Goal: Task Accomplishment & Management: Manage account settings

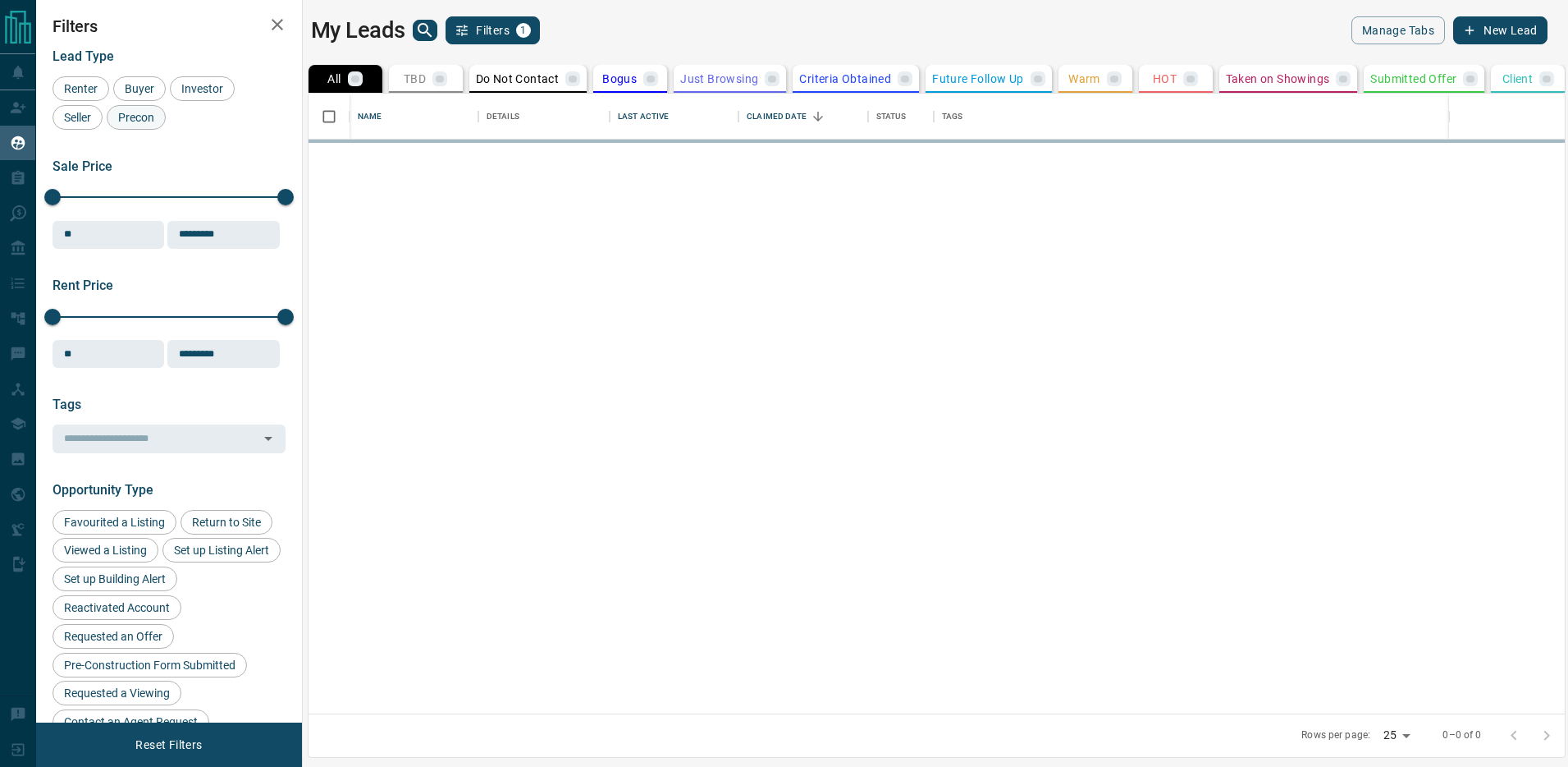
scroll to position [619, 1258]
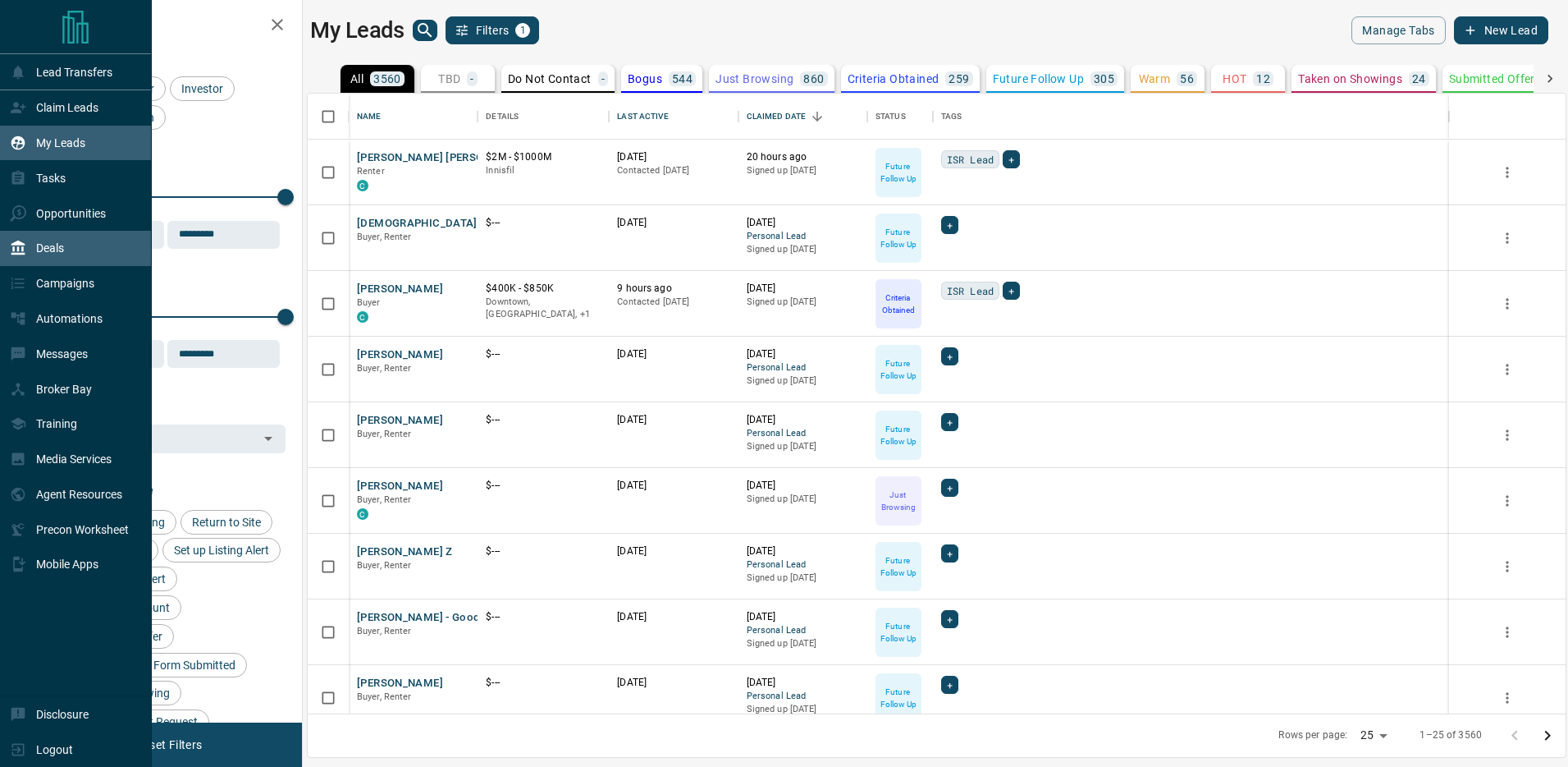
click at [38, 251] on p "Deals" at bounding box center [50, 248] width 28 height 13
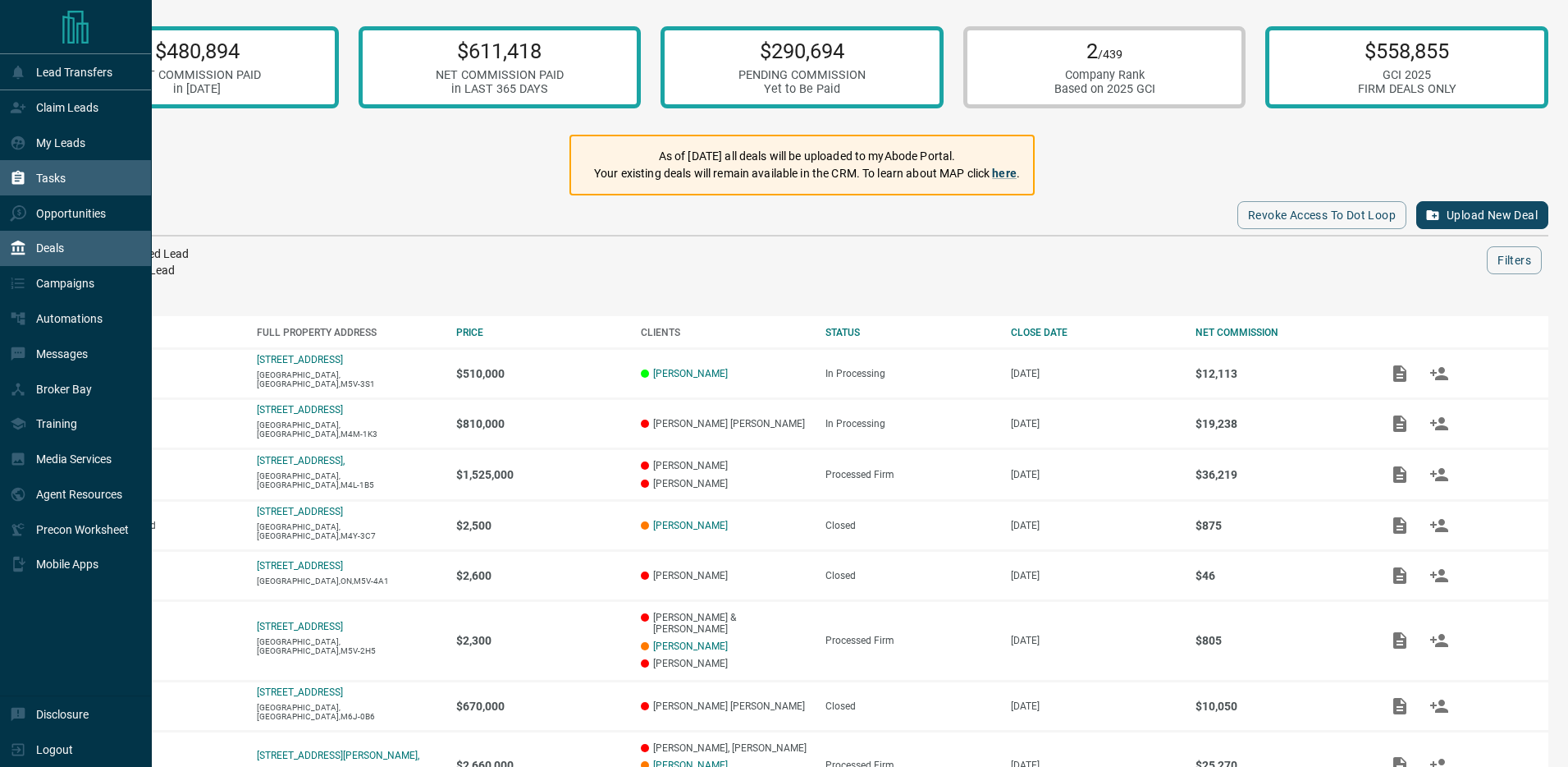
click at [35, 172] on div "Tasks" at bounding box center [37, 177] width 56 height 27
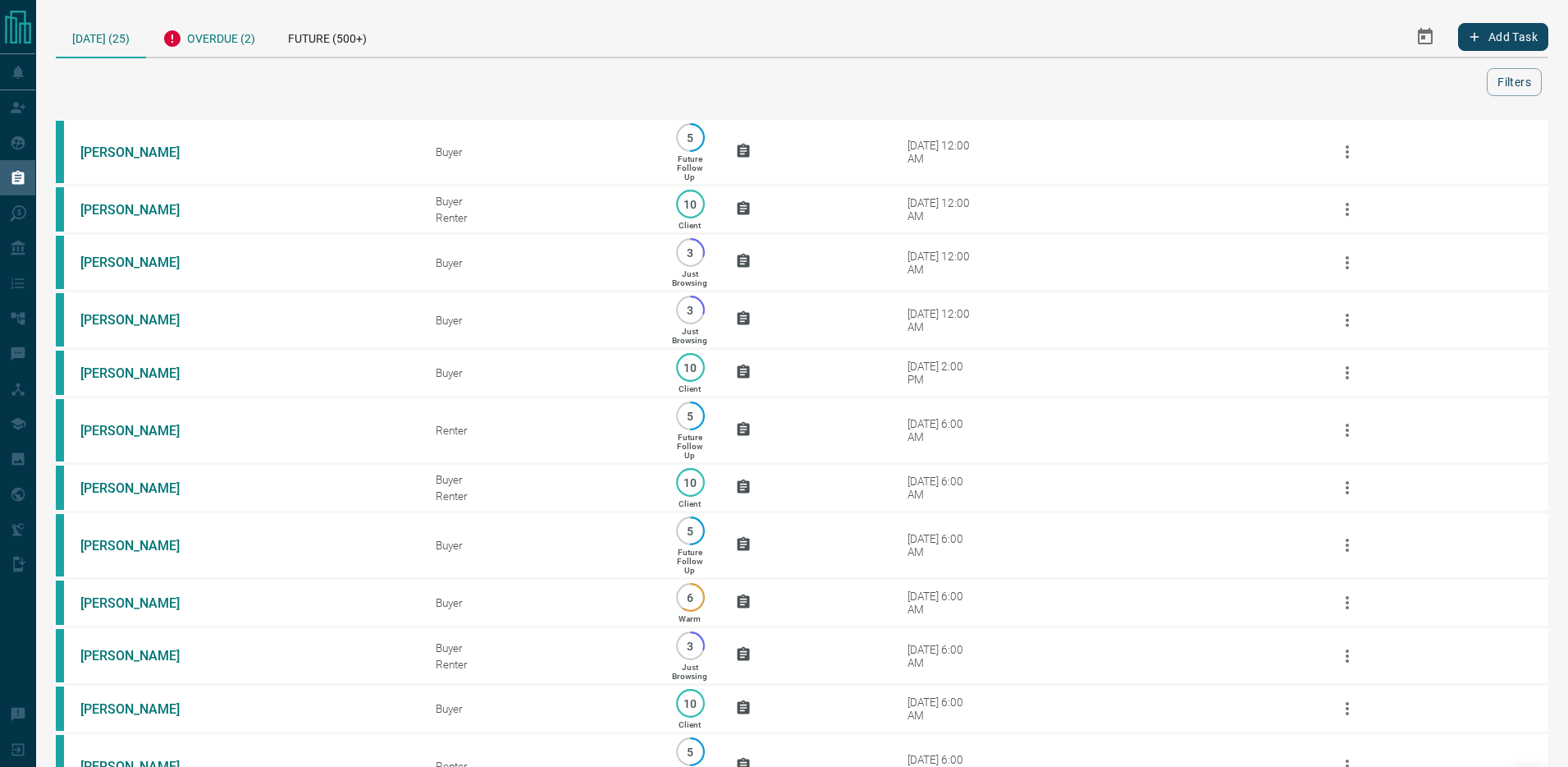
click at [240, 37] on div "Overdue (2)" at bounding box center [208, 36] width 126 height 40
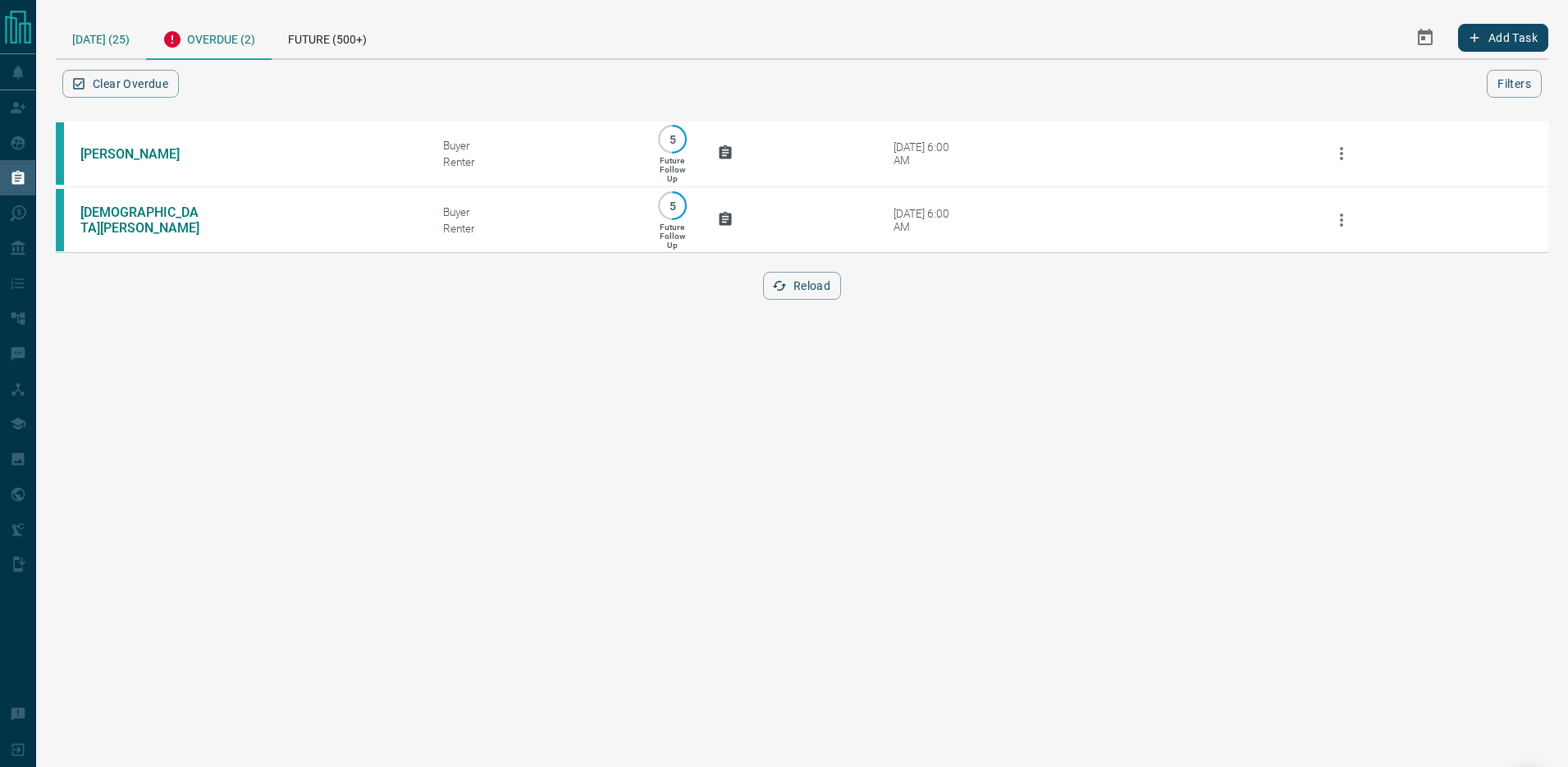
click at [96, 43] on div "[DATE] (25)" at bounding box center [101, 37] width 90 height 42
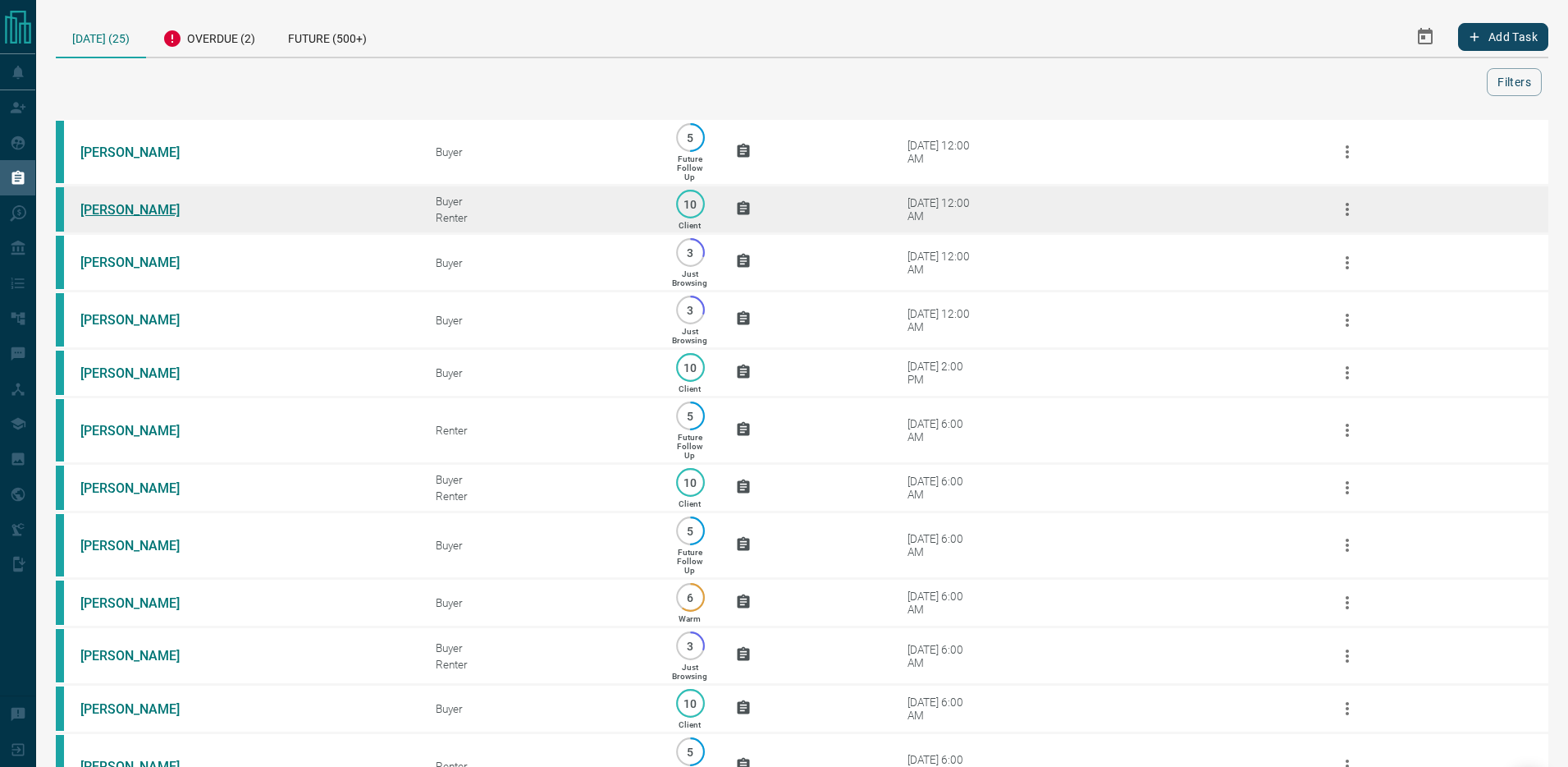
click at [163, 211] on link "[PERSON_NAME]" at bounding box center [142, 210] width 123 height 15
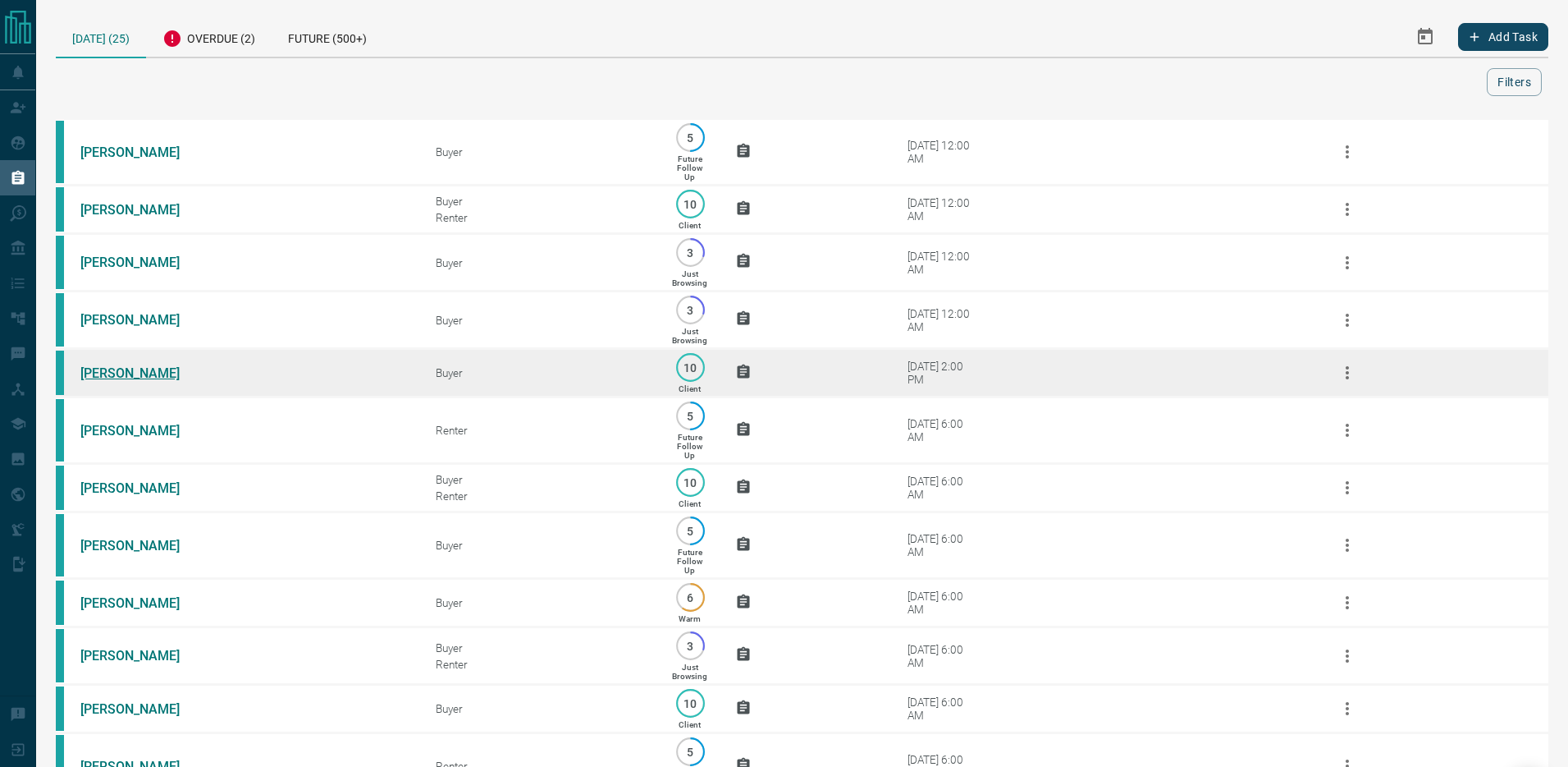
click at [127, 371] on link "[PERSON_NAME]" at bounding box center [142, 373] width 123 height 15
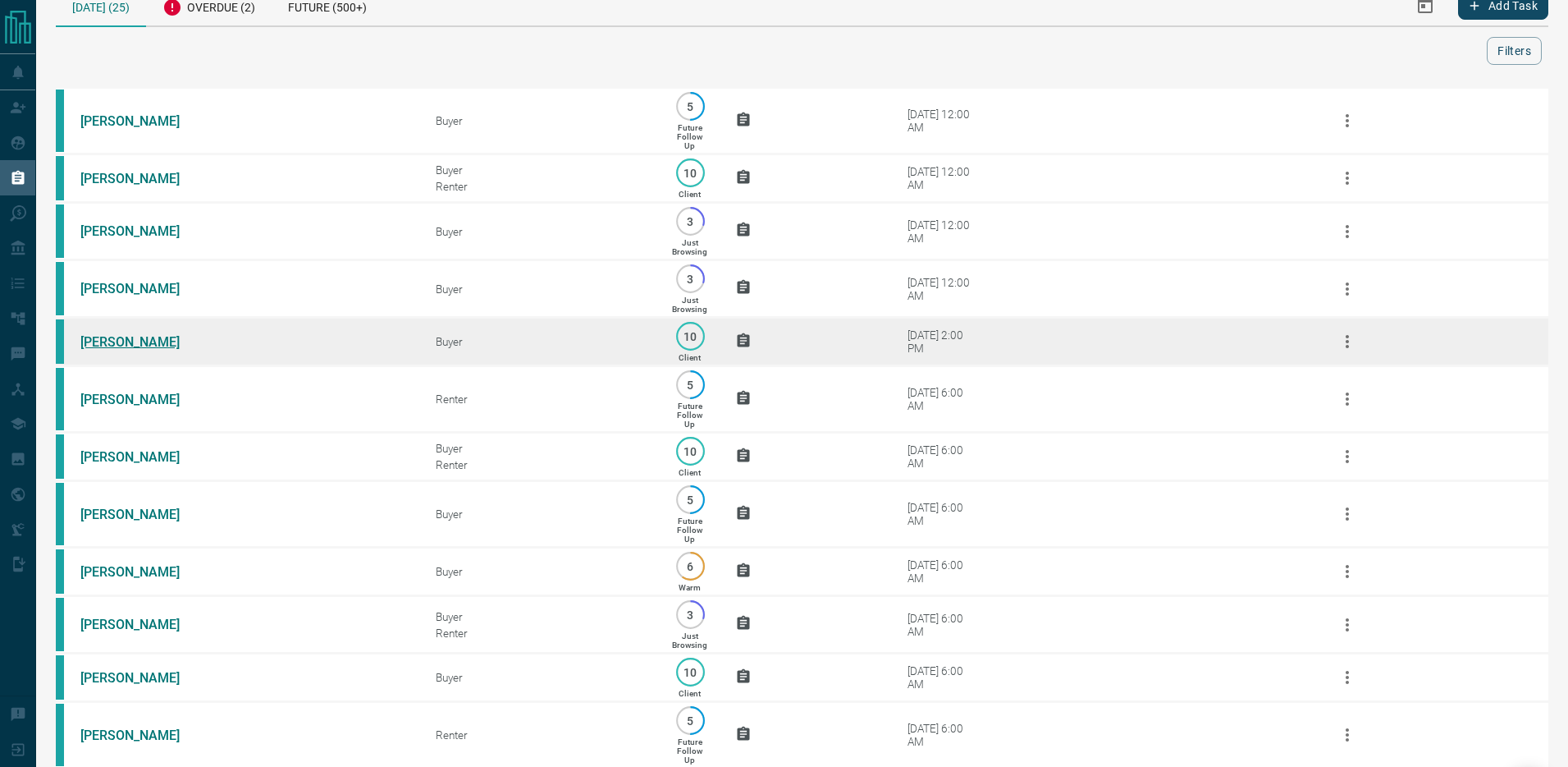
scroll to position [32, 0]
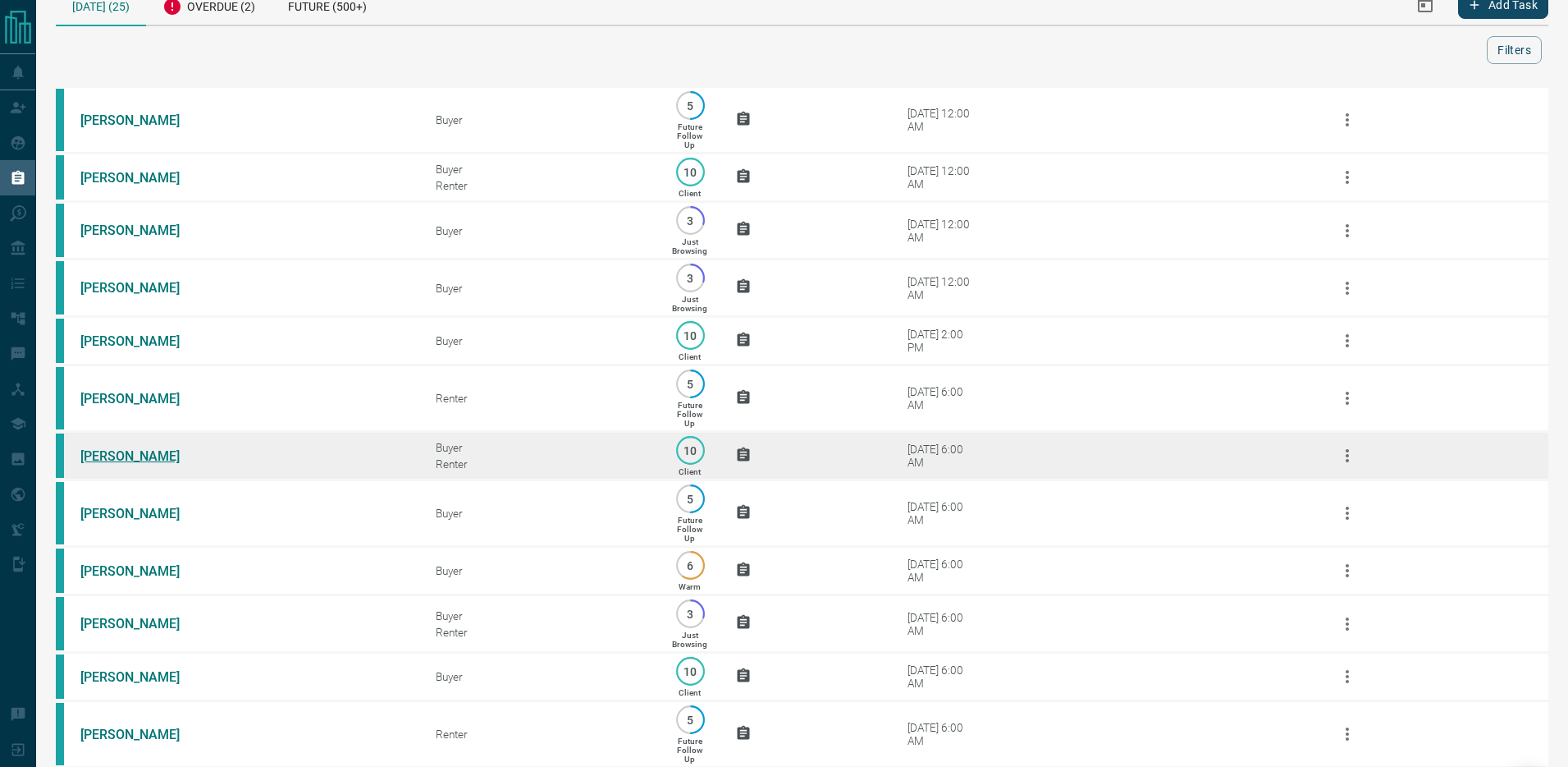
click at [117, 457] on link "[PERSON_NAME]" at bounding box center [142, 455] width 123 height 15
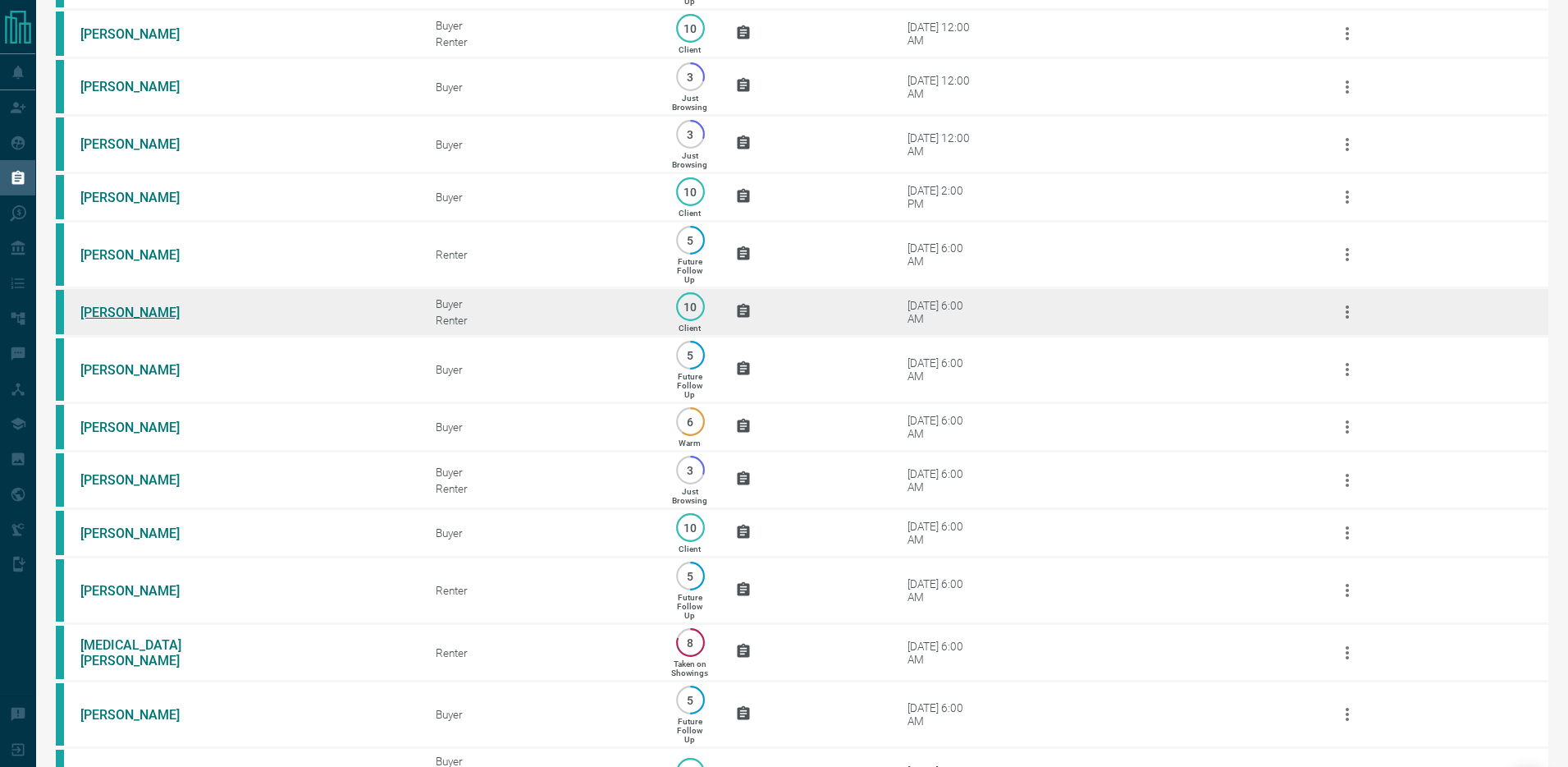
scroll to position [180, 0]
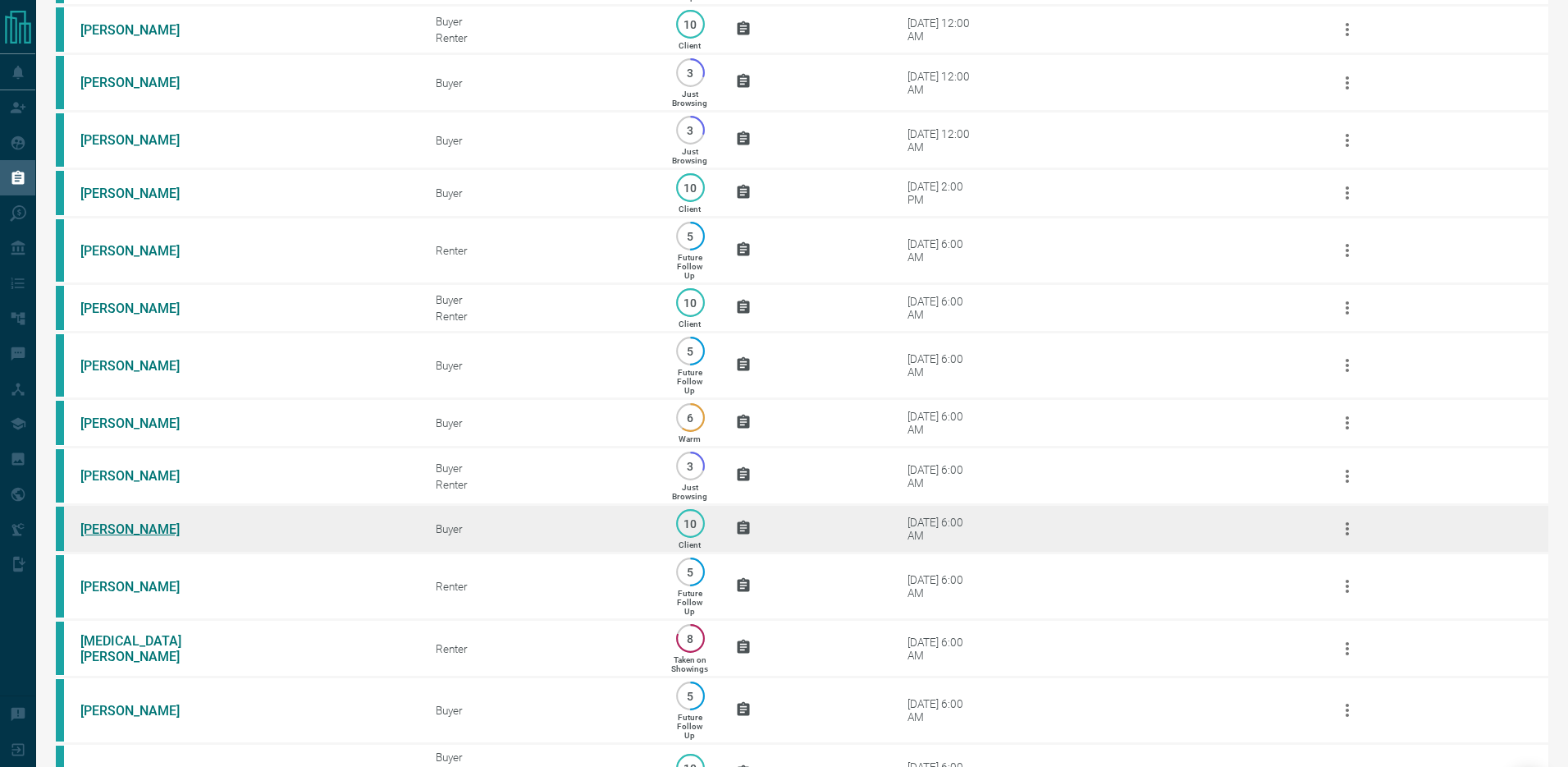
click at [115, 535] on link "[PERSON_NAME]" at bounding box center [142, 529] width 123 height 15
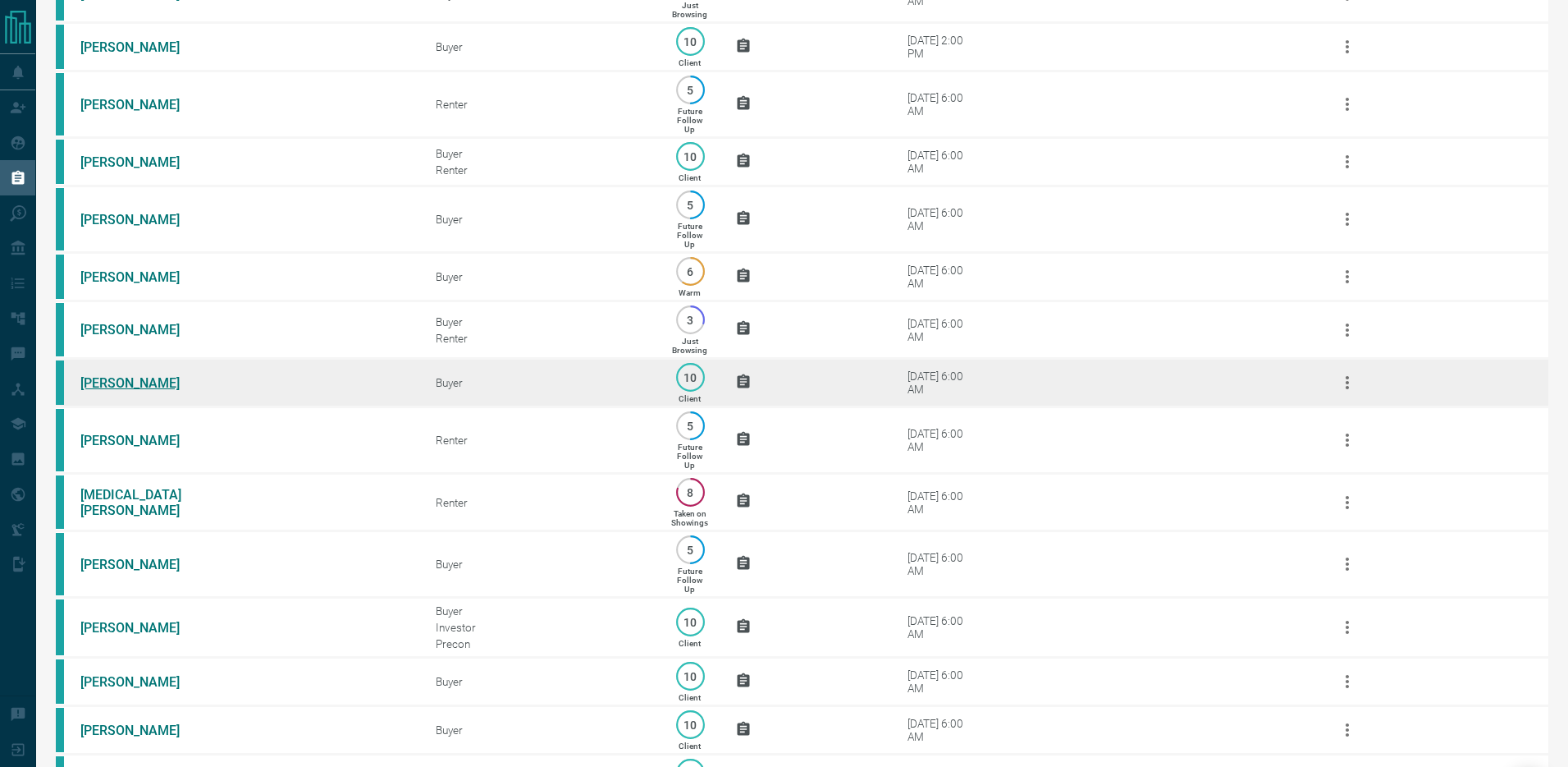
scroll to position [426, 0]
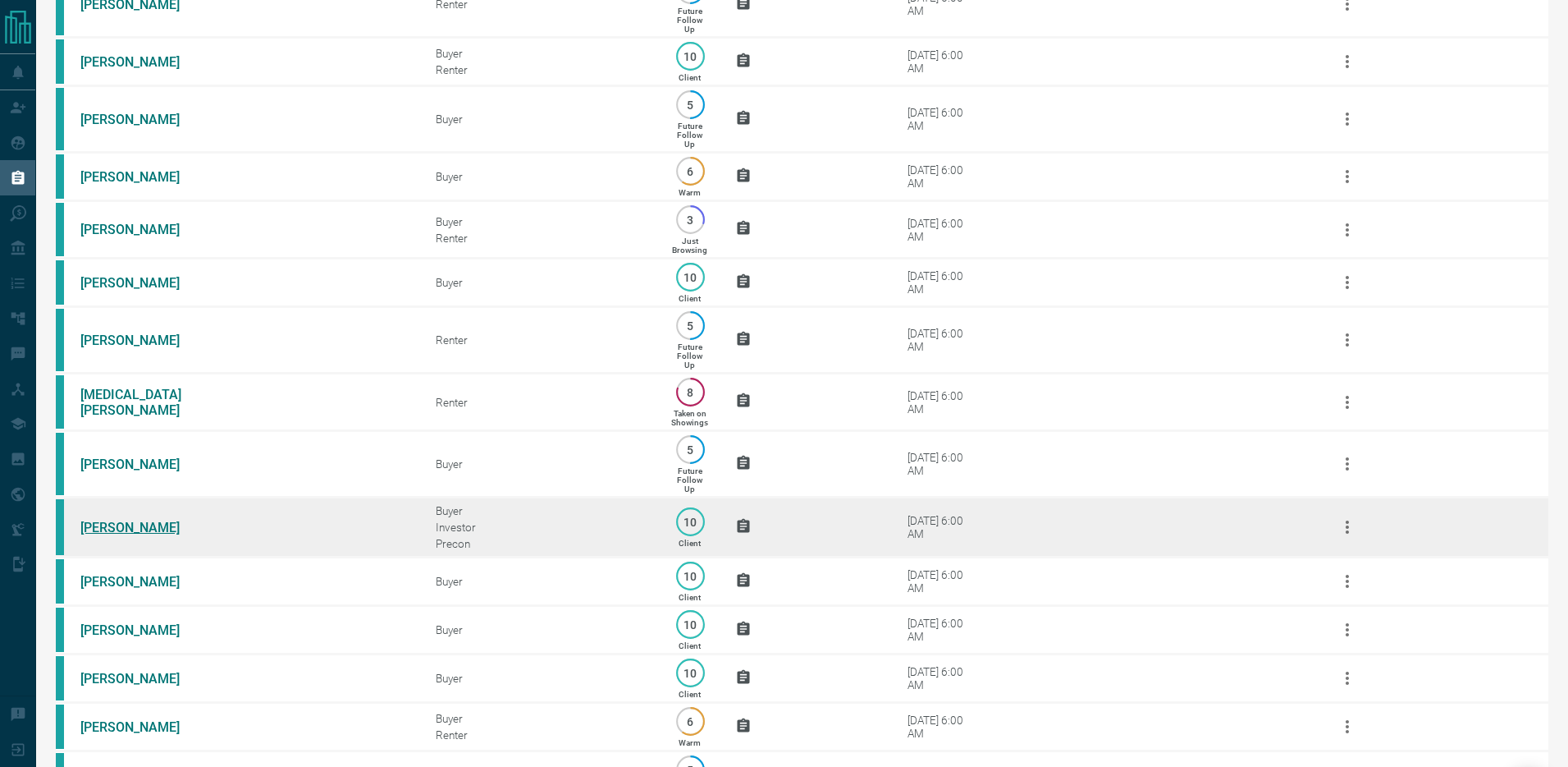
click at [117, 529] on link "[PERSON_NAME]" at bounding box center [142, 527] width 123 height 15
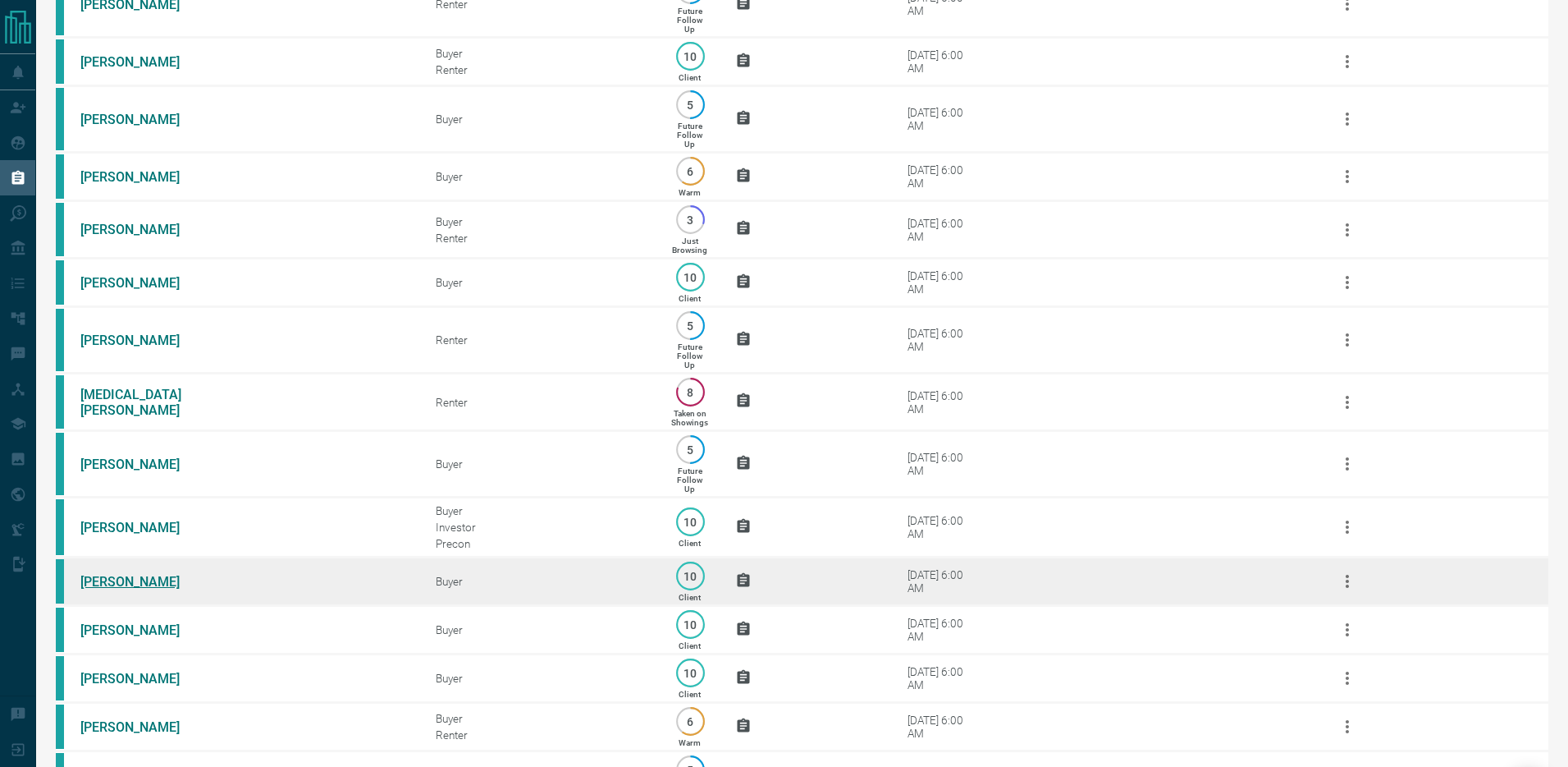
click at [115, 579] on link "[PERSON_NAME]" at bounding box center [142, 581] width 123 height 15
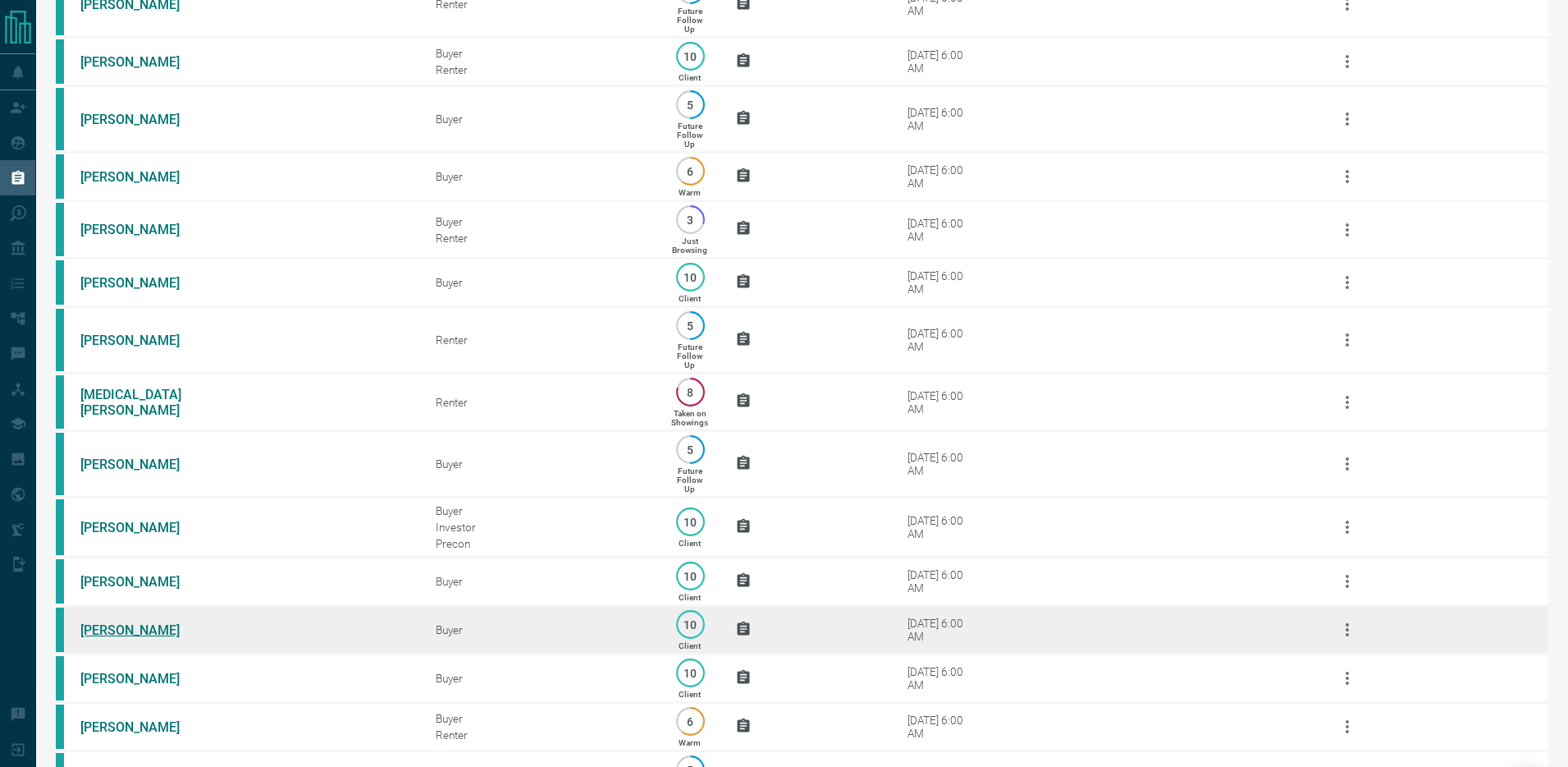
click at [116, 631] on link "[PERSON_NAME]" at bounding box center [142, 630] width 123 height 15
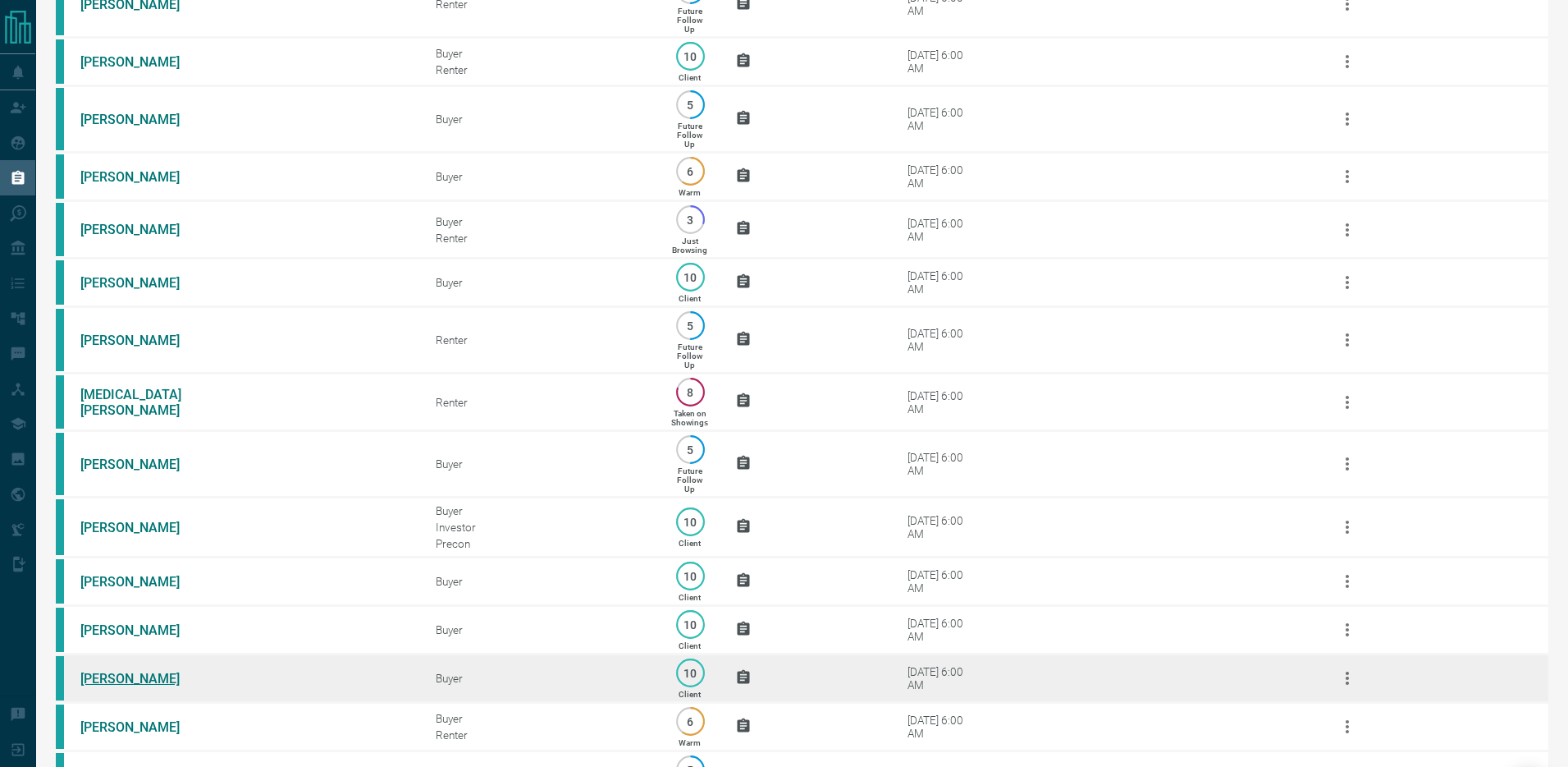
click at [113, 681] on link "[PERSON_NAME]" at bounding box center [142, 679] width 123 height 15
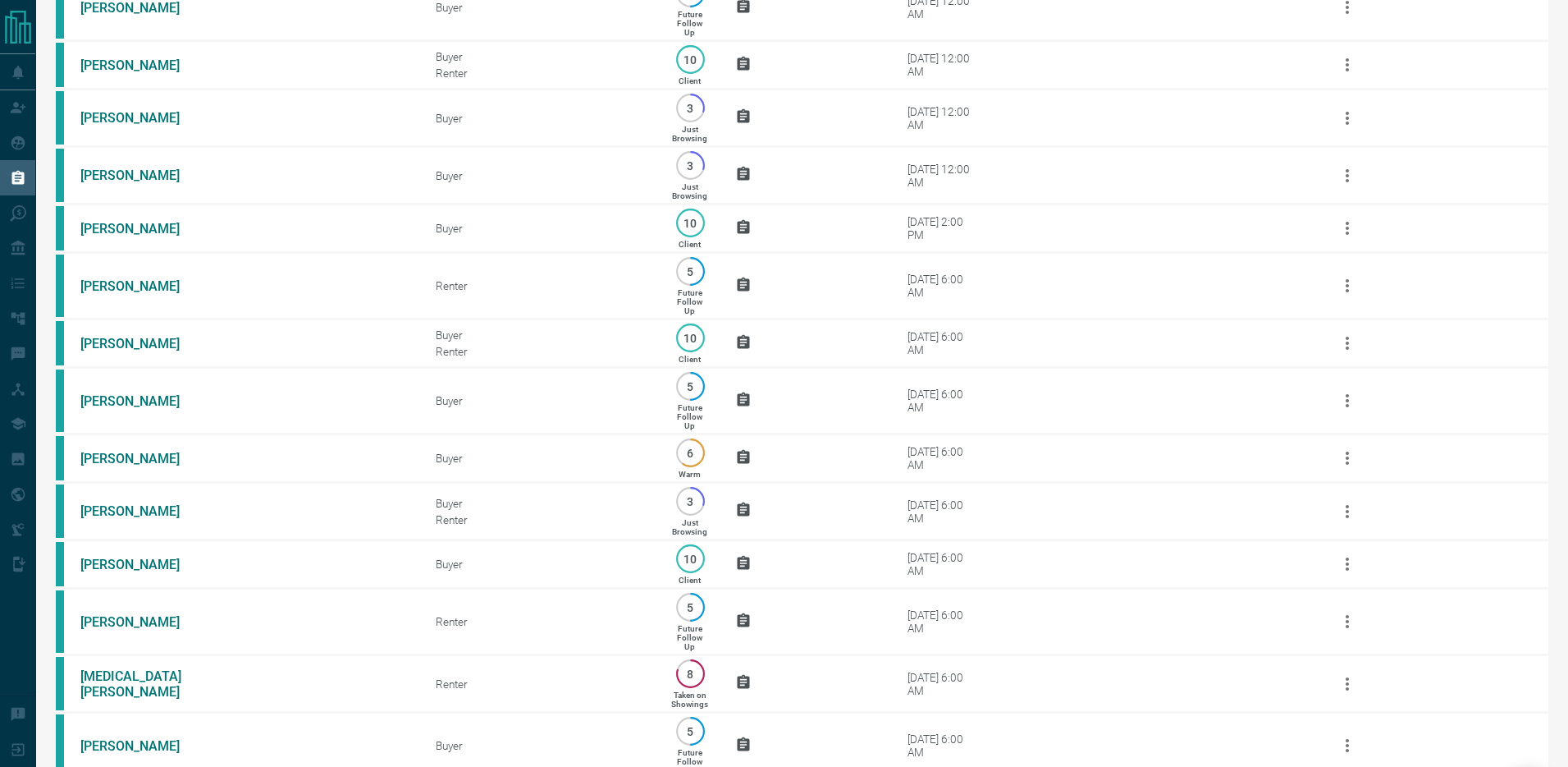
scroll to position [0, 0]
